Goal: Task Accomplishment & Management: Use online tool/utility

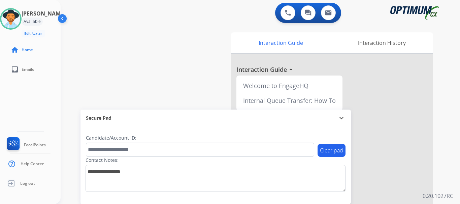
click at [150, 75] on div "swap_horiz Break voice bridge close_fullscreen Connect 3-Way Call merge_type Se…" at bounding box center [252, 164] width 383 height 281
click at [164, 49] on div "swap_horiz Break voice bridge close_fullscreen Connect 3-Way Call merge_type Se…" at bounding box center [252, 164] width 383 height 281
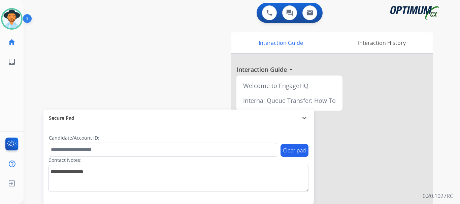
click at [168, 46] on div "swap_horiz Break voice bridge close_fullscreen Connect 3-Way Call merge_type Se…" at bounding box center [234, 164] width 420 height 281
click at [229, 14] on img at bounding box center [269, 13] width 6 height 6
click at [229, 12] on button at bounding box center [269, 12] width 15 height 15
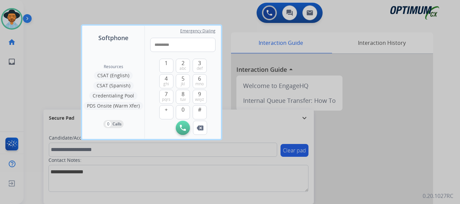
type input "**********"
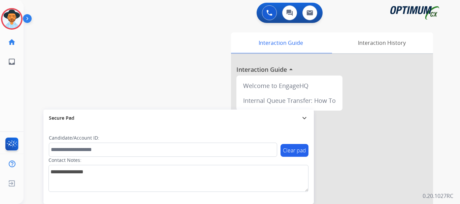
click at [27, 19] on img at bounding box center [28, 19] width 11 height 13
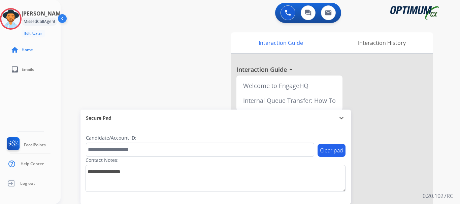
click at [229, 9] on button at bounding box center [288, 12] width 15 height 15
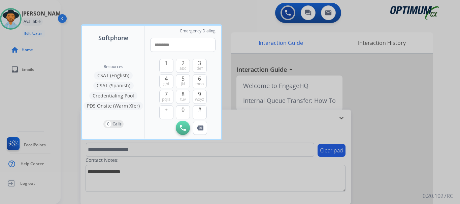
type input "**********"
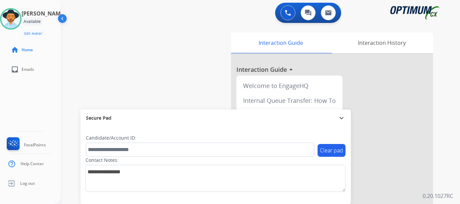
click at [229, 12] on img at bounding box center [288, 13] width 6 height 6
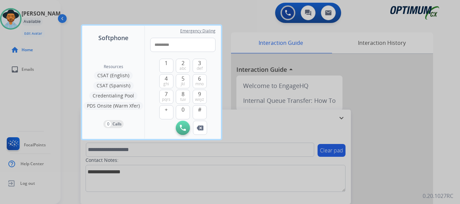
type input "**********"
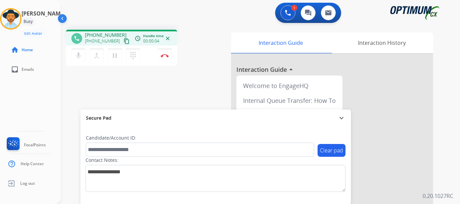
click at [163, 58] on button "Disconnect" at bounding box center [165, 55] width 14 height 14
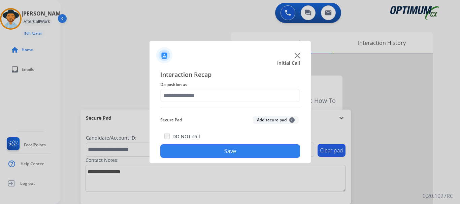
click at [229, 120] on button "Add secure pad +" at bounding box center [276, 120] width 46 height 8
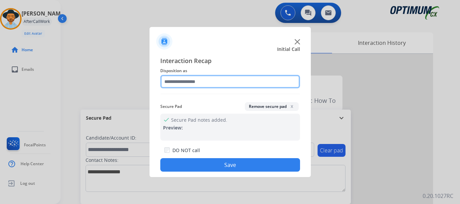
click at [227, 78] on input "text" at bounding box center [230, 81] width 140 height 13
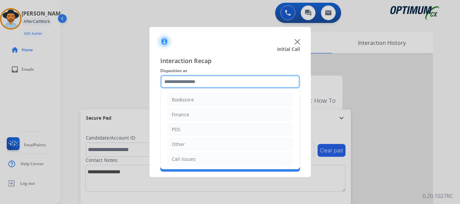
scroll to position [46, 0]
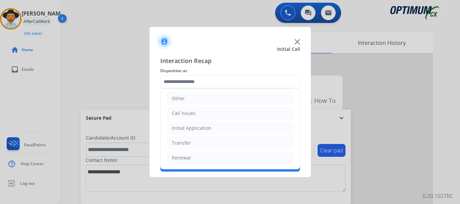
click at [229, 41] on img at bounding box center [297, 41] width 5 height 5
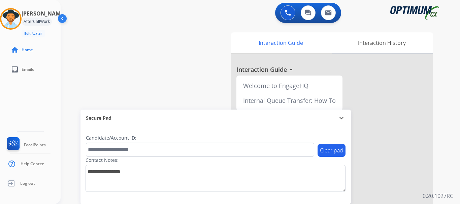
click at [207, 78] on div "swap_horiz Break voice bridge close_fullscreen Connect 3-Way Call merge_type Se…" at bounding box center [252, 164] width 383 height 281
click at [12, 19] on img at bounding box center [10, 18] width 19 height 19
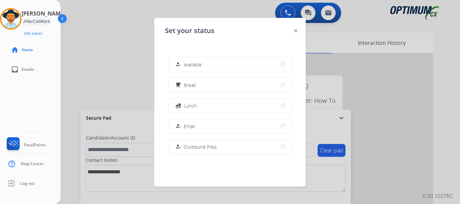
click at [198, 67] on span "Available" at bounding box center [193, 64] width 18 height 7
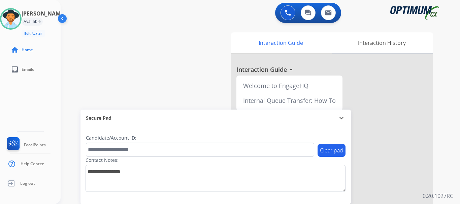
click at [229, 12] on button at bounding box center [288, 12] width 15 height 15
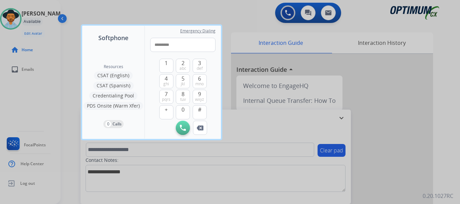
type input "**********"
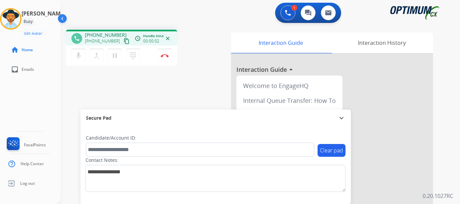
click at [163, 55] on img at bounding box center [165, 55] width 8 height 3
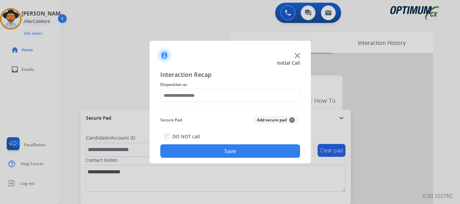
click at [229, 122] on button "Add secure pad +" at bounding box center [276, 120] width 46 height 8
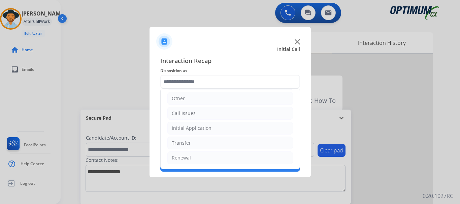
click at [207, 117] on li "Call Issues" at bounding box center [230, 113] width 126 height 13
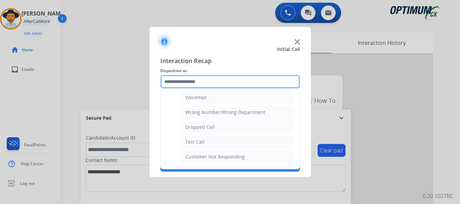
scroll to position [98, 0]
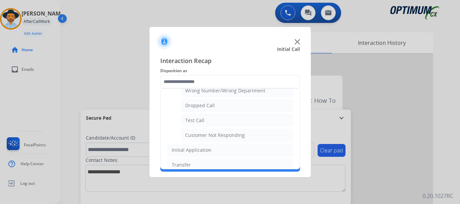
click at [218, 126] on li "Test Call" at bounding box center [237, 120] width 112 height 13
type input "*********"
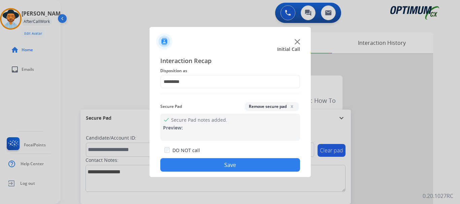
click at [219, 164] on button "Save" at bounding box center [230, 164] width 140 height 13
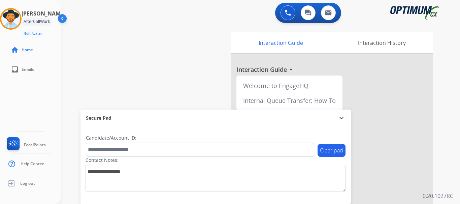
click at [166, 85] on div "swap_horiz Break voice bridge close_fullscreen Connect 3-Way Call merge_type Se…" at bounding box center [252, 164] width 383 height 281
click at [20, 21] on img at bounding box center [10, 18] width 19 height 19
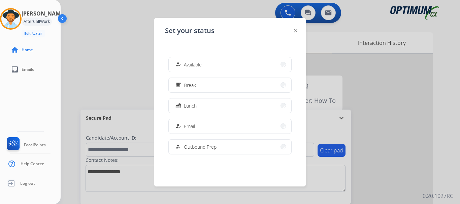
click at [200, 63] on span "Available" at bounding box center [193, 64] width 18 height 7
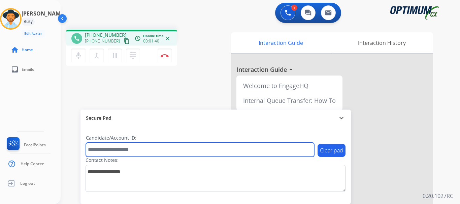
click at [229, 148] on input "text" at bounding box center [200, 149] width 228 height 14
